Goal: Task Accomplishment & Management: Use online tool/utility

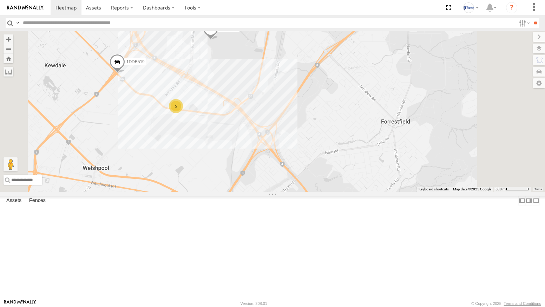
drag, startPoint x: 292, startPoint y: 112, endPoint x: 298, endPoint y: 142, distance: 31.1
click at [298, 142] on div "5 1COY723 1DDB519" at bounding box center [272, 111] width 545 height 161
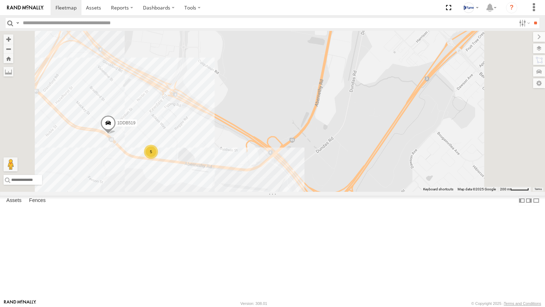
drag, startPoint x: 331, startPoint y: 86, endPoint x: 314, endPoint y: 96, distance: 19.8
click at [314, 96] on div "1COY723 1DDB519 5" at bounding box center [272, 111] width 545 height 161
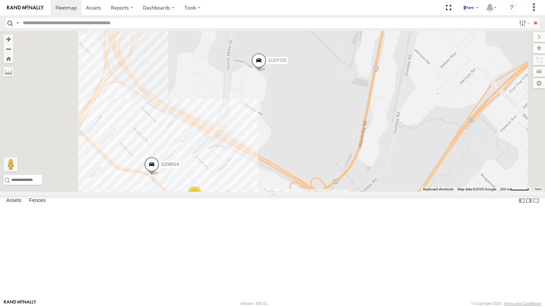
drag, startPoint x: 298, startPoint y: 100, endPoint x: 346, endPoint y: 143, distance: 63.7
click at [346, 143] on div "1COY723 1DDB519 5" at bounding box center [272, 111] width 545 height 161
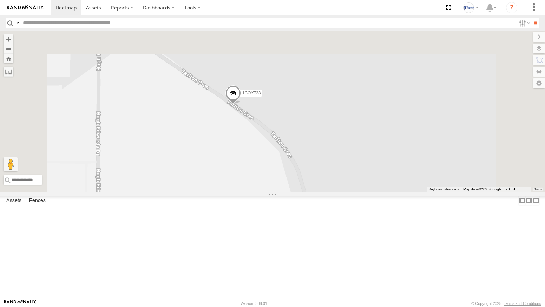
drag, startPoint x: 334, startPoint y: 80, endPoint x: 331, endPoint y: 168, distance: 87.5
click at [331, 168] on div "1COY723 1DDB519" at bounding box center [272, 111] width 545 height 161
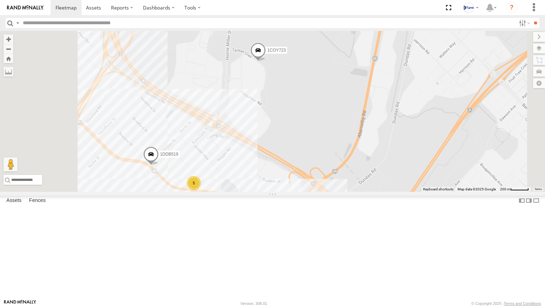
drag, startPoint x: 317, startPoint y: 201, endPoint x: 349, endPoint y: 137, distance: 71.8
click at [347, 138] on div "1COY723 1DDB519 5" at bounding box center [272, 111] width 545 height 161
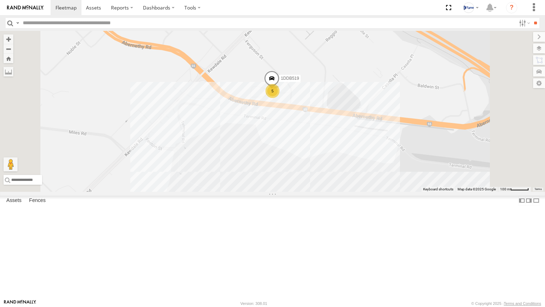
drag, startPoint x: 386, startPoint y: 123, endPoint x: 408, endPoint y: 113, distance: 24.9
click at [407, 114] on div "1COY723 1DDB519 5" at bounding box center [272, 111] width 545 height 161
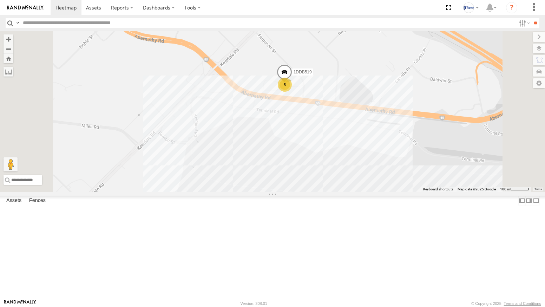
drag, startPoint x: 349, startPoint y: 106, endPoint x: 383, endPoint y: 98, distance: 34.3
click at [383, 98] on div "1COY723 1DDB519 5" at bounding box center [272, 111] width 545 height 161
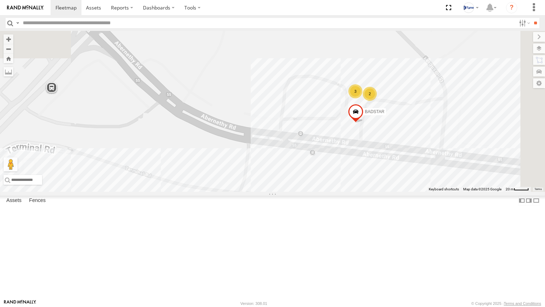
drag, startPoint x: 422, startPoint y: 125, endPoint x: 414, endPoint y: 107, distance: 20.3
click at [415, 110] on div "1COY723 BADSTAR 2 3" at bounding box center [272, 111] width 545 height 161
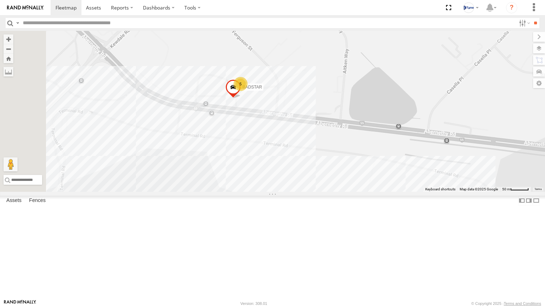
drag, startPoint x: 342, startPoint y: 144, endPoint x: 436, endPoint y: 138, distance: 94.7
click at [433, 139] on div "1COY723 5 BADSTAR" at bounding box center [272, 111] width 545 height 161
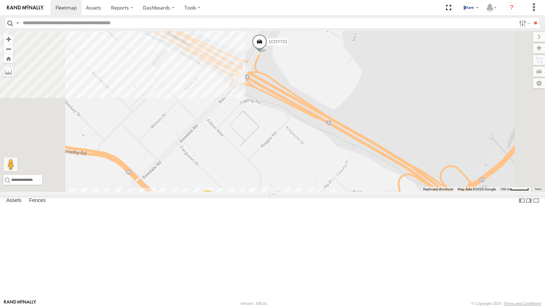
drag, startPoint x: 377, startPoint y: 81, endPoint x: 377, endPoint y: 139, distance: 57.6
click at [377, 139] on div "1COY723 6" at bounding box center [272, 111] width 545 height 161
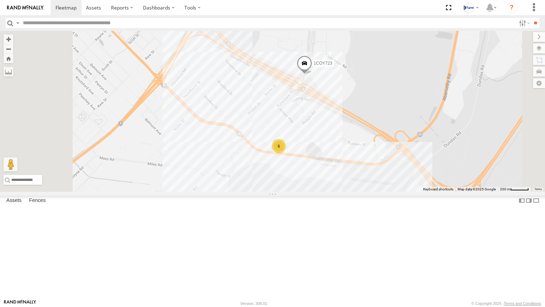
drag, startPoint x: 358, startPoint y: 114, endPoint x: 421, endPoint y: 140, distance: 68.1
click at [421, 140] on div "1COY723 6" at bounding box center [272, 111] width 545 height 161
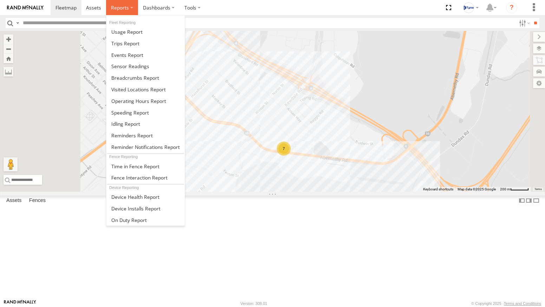
click at [124, 11] on label at bounding box center [122, 7] width 32 height 15
click at [124, 78] on span at bounding box center [135, 77] width 48 height 7
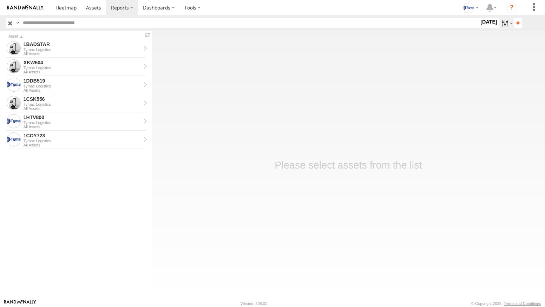
drag, startPoint x: 0, startPoint y: 0, endPoint x: 501, endPoint y: 22, distance: 501.6
click at [501, 22] on label at bounding box center [506, 23] width 15 height 10
click at [0, 0] on label at bounding box center [0, 0] width 0 height 0
click at [514, 23] on input "**" at bounding box center [518, 23] width 8 height 10
click at [42, 123] on div "Tymac Logistics" at bounding box center [82, 122] width 117 height 4
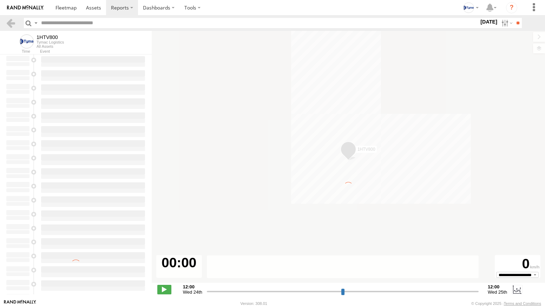
type input "**********"
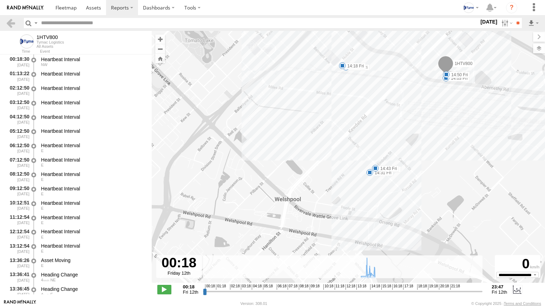
drag, startPoint x: 354, startPoint y: 132, endPoint x: 329, endPoint y: 106, distance: 36.3
click at [338, 113] on div "1HTV800 14:03 Fri 14:13 Fri 14:18 Fri 14:26 Fri 14:31 Fri 14:43 Fri 14:50 Fri" at bounding box center [348, 160] width 393 height 259
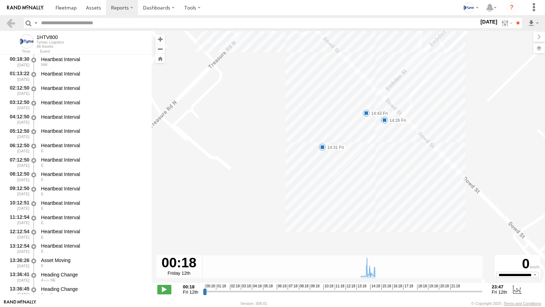
drag, startPoint x: 376, startPoint y: 139, endPoint x: 372, endPoint y: 155, distance: 16.4
click at [372, 155] on div "1HTV800 14:03 Fri 14:13 Fri 14:18 Fri 14:26 Fri 14:31 Fri 14:43 Fri 14:50 Fri" at bounding box center [348, 160] width 393 height 259
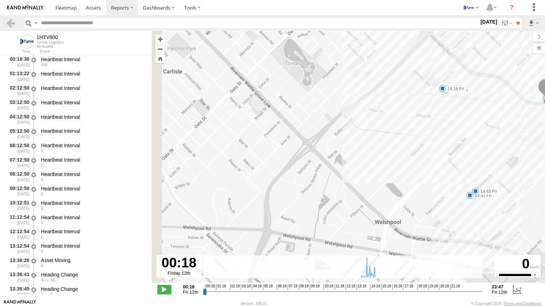
drag, startPoint x: 382, startPoint y: 115, endPoint x: 491, endPoint y: 159, distance: 117.8
click at [491, 159] on div "1HTV800 14:03 Fri 14:13 Fri 14:18 Fri 14:26 Fri 14:31 Fri 14:43 Fri 14:50 Fri" at bounding box center [348, 160] width 393 height 259
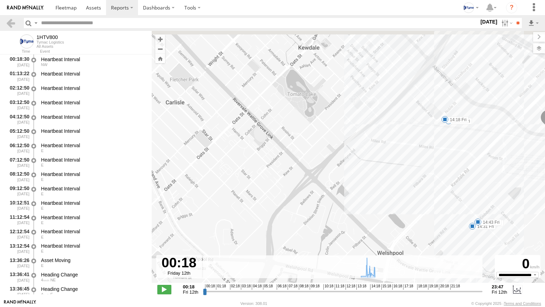
drag, startPoint x: 443, startPoint y: 107, endPoint x: 420, endPoint y: 139, distance: 40.5
click at [420, 139] on div "1HTV800 14:03 Fri 14:13 Fri 14:18 Fri 14:26 Fri 14:31 Fri 14:43 Fri 14:50 Fri" at bounding box center [348, 160] width 393 height 259
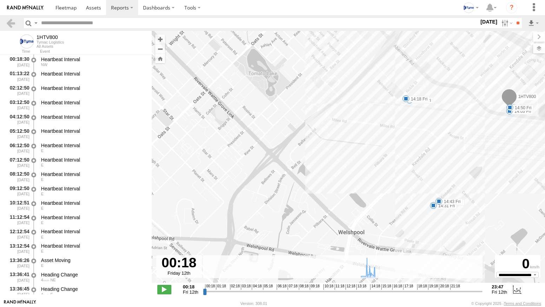
drag, startPoint x: 413, startPoint y: 189, endPoint x: 377, endPoint y: 151, distance: 51.7
click at [379, 152] on div "1HTV800 14:03 Fri 14:13 Fri 14:18 Fri 14:26 Fri 14:31 Fri 14:43 Fri 14:50 Fri" at bounding box center [348, 160] width 393 height 259
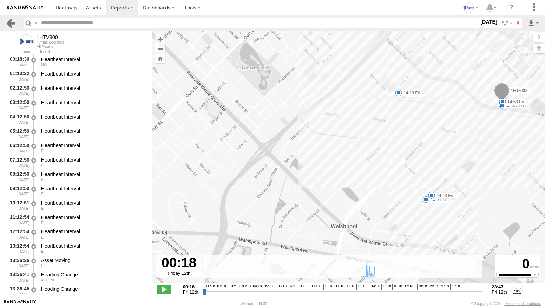
click at [10, 23] on link at bounding box center [11, 23] width 10 height 10
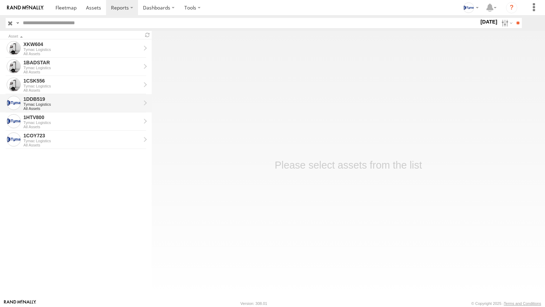
click at [75, 104] on div "Tymac Logistics" at bounding box center [82, 104] width 117 height 4
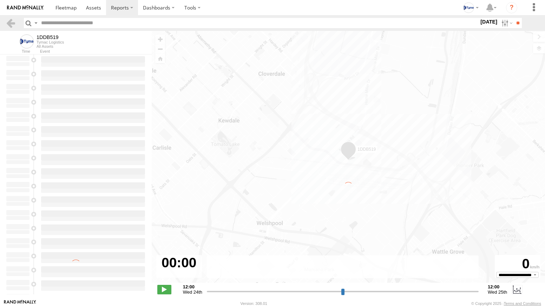
type input "**********"
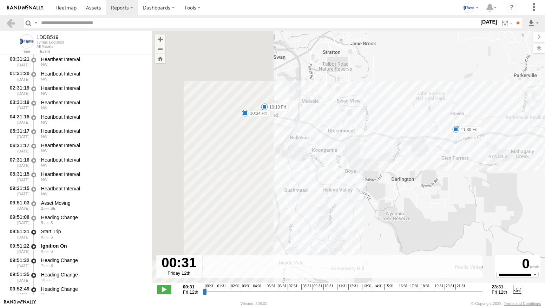
drag, startPoint x: 264, startPoint y: 130, endPoint x: 394, endPoint y: 162, distance: 133.0
click at [393, 162] on div "1DDB519 09:51 Fri 10:14 Fri 10:18 Fri 10:24 Fri 10:34 Fri 10:58 Fri 11:15 Fri 1…" at bounding box center [348, 160] width 393 height 259
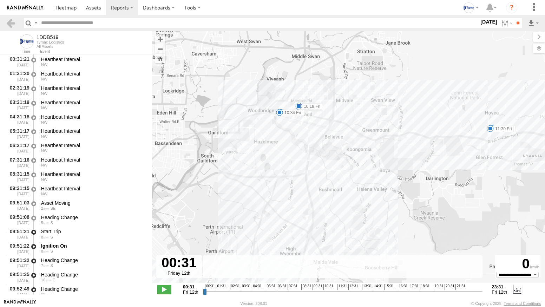
drag, startPoint x: 282, startPoint y: 141, endPoint x: 310, endPoint y: 141, distance: 27.7
click at [310, 141] on div "1DDB519 09:51 Fri 10:14 Fri 10:18 Fri 10:24 Fri 10:34 Fri 10:58 Fri 11:15 Fri 1…" at bounding box center [348, 160] width 393 height 259
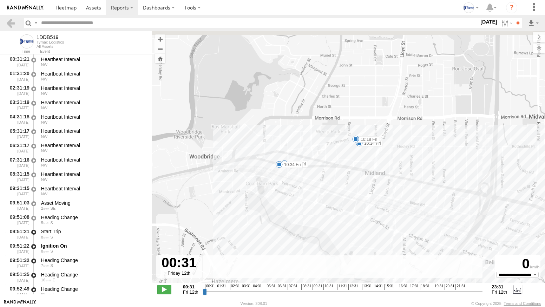
drag, startPoint x: 271, startPoint y: 104, endPoint x: 355, endPoint y: 165, distance: 104.4
click at [355, 190] on div "1DDB519 09:51 Fri 10:14 Fri 10:18 Fri 10:24 Fri 10:34 Fri 10:58 Fri 11:15 Fri 1…" at bounding box center [348, 160] width 393 height 259
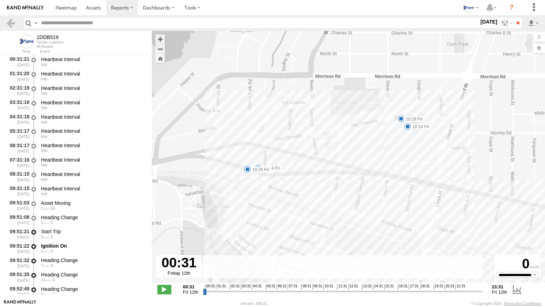
drag, startPoint x: 355, startPoint y: 166, endPoint x: 390, endPoint y: 157, distance: 35.9
click at [390, 157] on div "1DDB519 09:51 Fri 10:14 Fri 10:18 Fri 10:24 Fri 10:34 Fri 10:58 Fri 11:15 Fri 1…" at bounding box center [348, 160] width 393 height 259
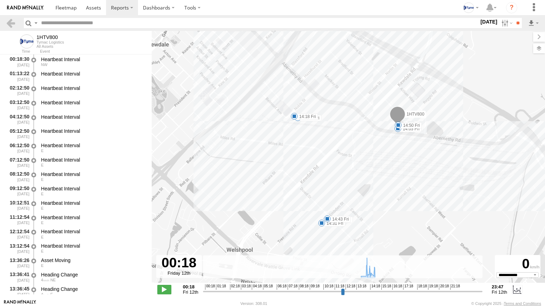
select select "**********"
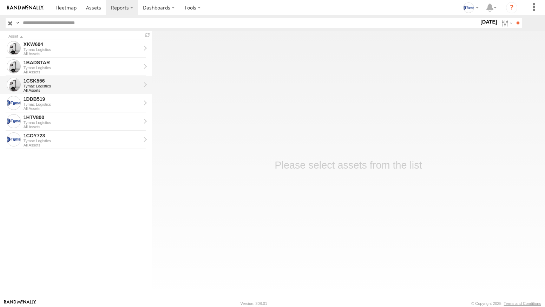
click at [36, 85] on div "Tymac Logistics" at bounding box center [82, 86] width 117 height 4
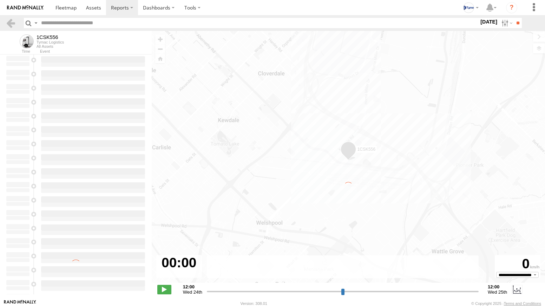
type input "**********"
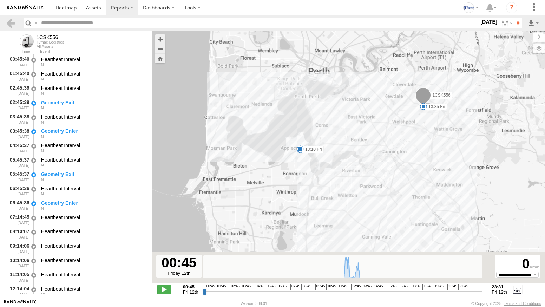
drag, startPoint x: 310, startPoint y: 220, endPoint x: 298, endPoint y: 126, distance: 94.9
click at [297, 130] on div "1CSK556 12:15 Fri 12:48 Fri 13:10 Fri 13:35 Fri" at bounding box center [348, 160] width 393 height 259
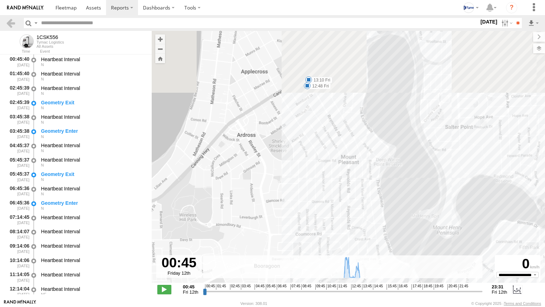
drag, startPoint x: 279, startPoint y: 51, endPoint x: 294, endPoint y: 213, distance: 162.9
click at [295, 211] on div "1CSK556 12:15 Fri 12:48 Fri 13:10 Fri 13:35 Fri" at bounding box center [348, 160] width 393 height 259
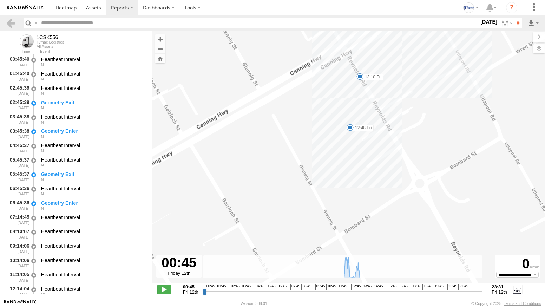
drag, startPoint x: 316, startPoint y: 120, endPoint x: 299, endPoint y: 198, distance: 80.4
click at [299, 198] on div "1CSK556 12:15 Fri 12:48 Fri 13:10 Fri 13:35 Fri" at bounding box center [348, 160] width 393 height 259
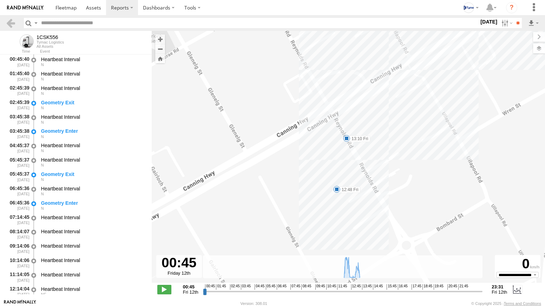
click at [348, 137] on span at bounding box center [346, 138] width 7 height 7
drag, startPoint x: 350, startPoint y: 152, endPoint x: 348, endPoint y: 156, distance: 4.4
click at [348, 156] on div "1CSK556 12:15 Fri 12:48 Fri 13:10 Fri 13:35 Fri 13:10 Fri 12th Sep Reynolds Rd …" at bounding box center [348, 160] width 393 height 259
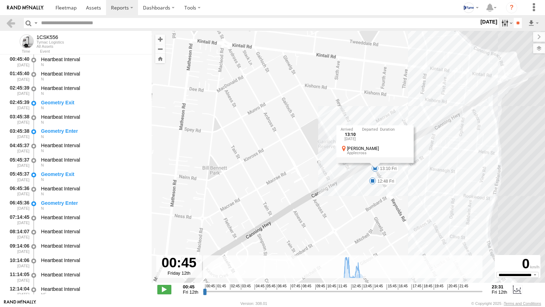
click at [499, 24] on label at bounding box center [506, 23] width 15 height 10
click at [8, 20] on link at bounding box center [11, 23] width 10 height 10
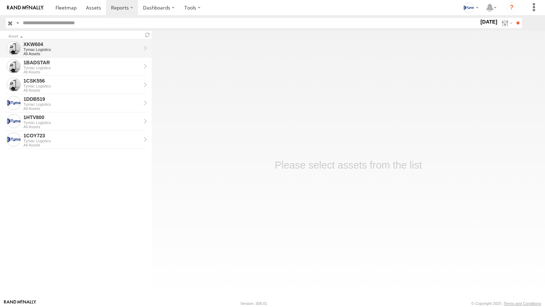
click at [65, 50] on div "Tymac Logistics" at bounding box center [82, 49] width 117 height 4
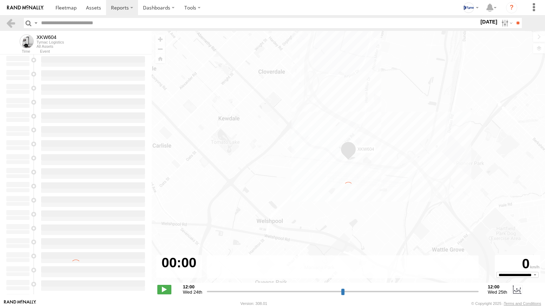
type input "**********"
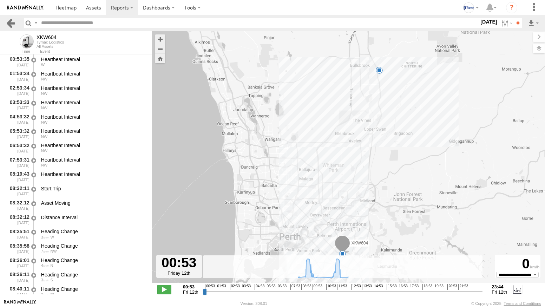
click at [8, 21] on link at bounding box center [11, 23] width 10 height 10
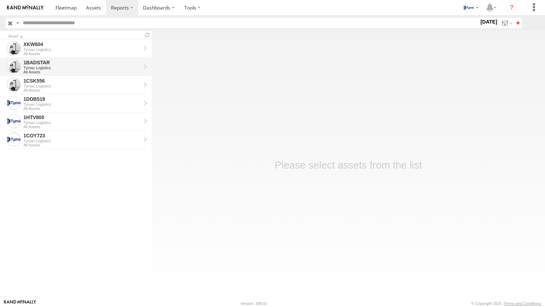
click at [49, 69] on div "Tymac Logistics" at bounding box center [82, 68] width 117 height 4
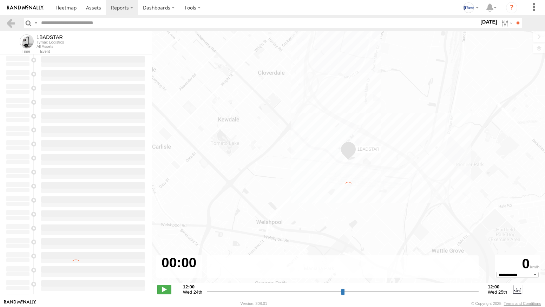
type input "**********"
